Goal: Entertainment & Leisure: Consume media (video, audio)

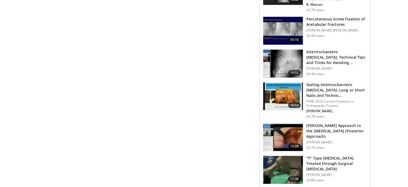
scroll to position [564, 0]
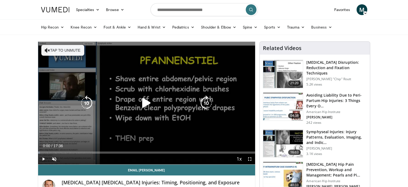
click at [94, 125] on div "10 seconds Tap to unmute" at bounding box center [146, 103] width 217 height 122
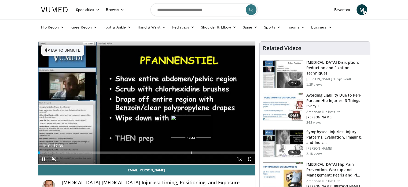
click at [191, 152] on div "Progress Bar" at bounding box center [191, 152] width 1 height 2
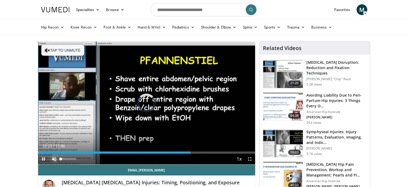
click at [56, 158] on span "Video Player" at bounding box center [54, 158] width 11 height 11
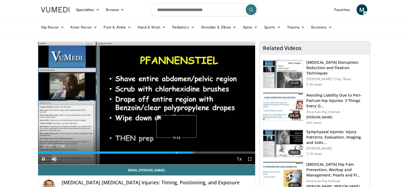
click at [177, 152] on div "Progress Bar" at bounding box center [177, 152] width 1 height 2
click at [182, 151] on div "Progress Bar" at bounding box center [182, 152] width 1 height 2
click at [186, 152] on div "Loaded : 69.10% 11:44 11:50" at bounding box center [146, 152] width 217 height 2
click at [188, 151] on div "Progress Bar" at bounding box center [188, 152] width 1 height 2
